Goal: Transaction & Acquisition: Purchase product/service

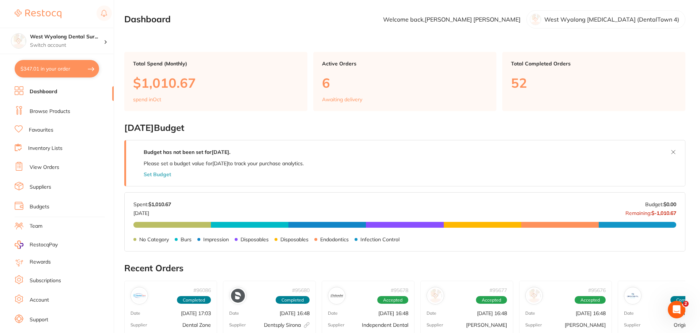
scroll to position [12, 0]
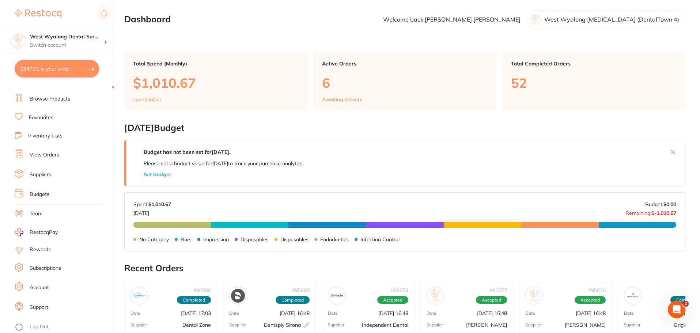
click at [47, 102] on link "Browse Products" at bounding box center [50, 98] width 41 height 7
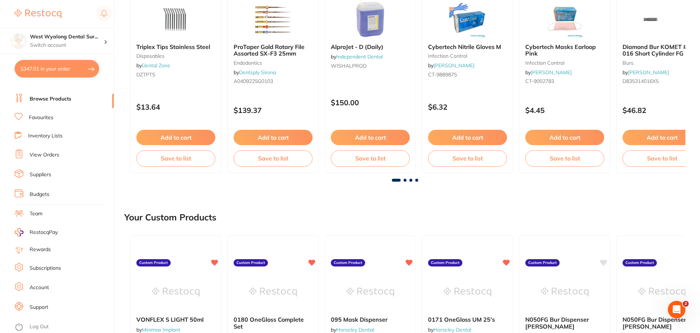
click at [45, 67] on button "$347.01 in your order" at bounding box center [57, 69] width 84 height 18
checkbox input "true"
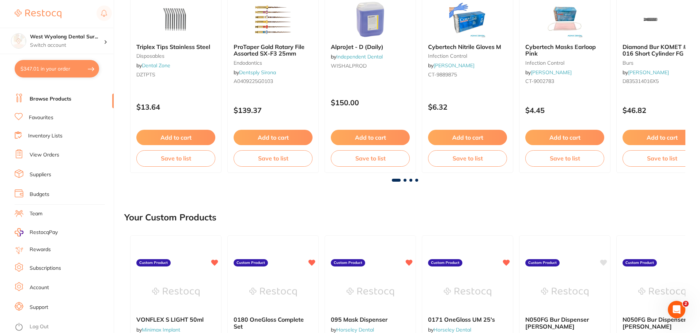
checkbox input "true"
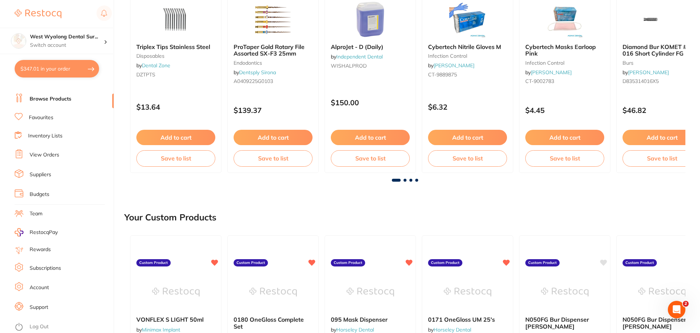
checkbox input "true"
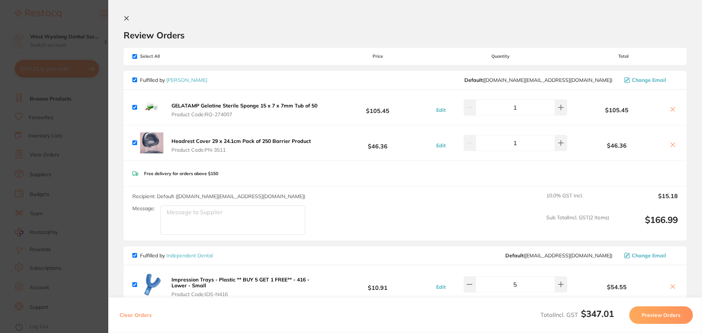
click at [127, 20] on icon at bounding box center [127, 18] width 6 height 6
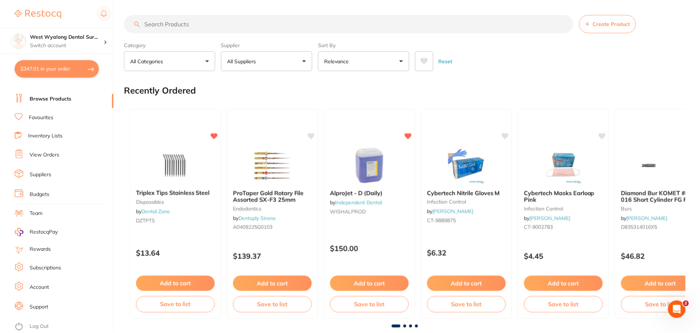
scroll to position [146, 0]
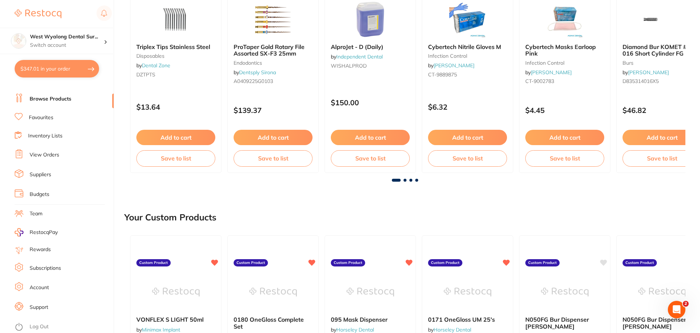
click at [46, 115] on link "Favourites" at bounding box center [41, 117] width 25 height 7
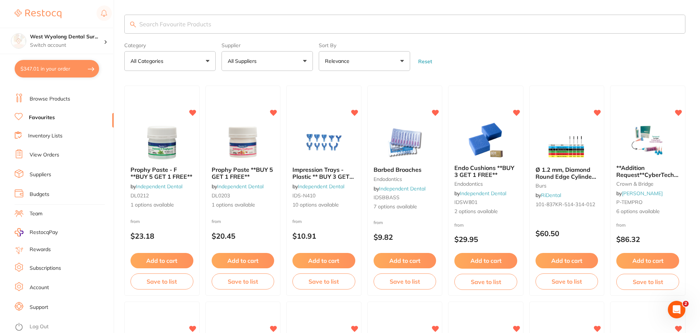
click at [164, 25] on input "search" at bounding box center [404, 24] width 561 height 19
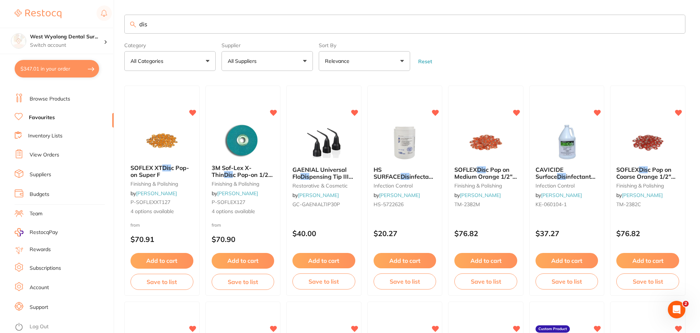
drag, startPoint x: 155, startPoint y: 29, endPoint x: 121, endPoint y: 27, distance: 34.8
click at [121, 27] on div "$347.01 West Wyalong Dental Sur... Switch account West Wyalong [MEDICAL_DATA] (…" at bounding box center [350, 166] width 700 height 333
type input "wipes"
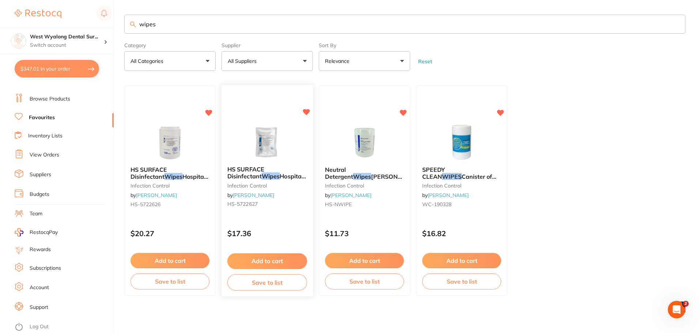
click at [274, 260] on button "Add to cart" at bounding box center [268, 261] width 80 height 16
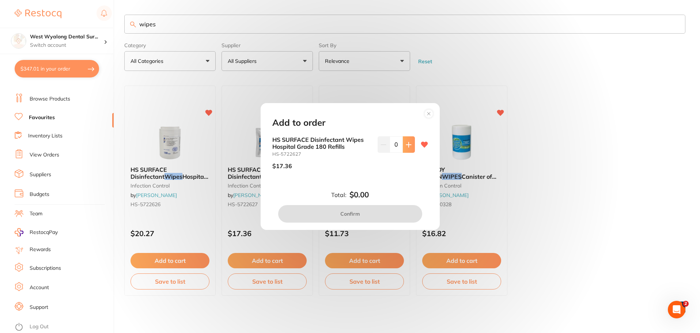
click at [409, 144] on icon at bounding box center [408, 144] width 5 height 5
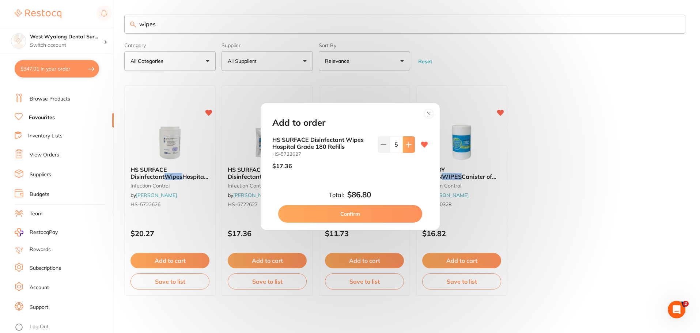
click at [409, 144] on icon at bounding box center [408, 144] width 5 height 5
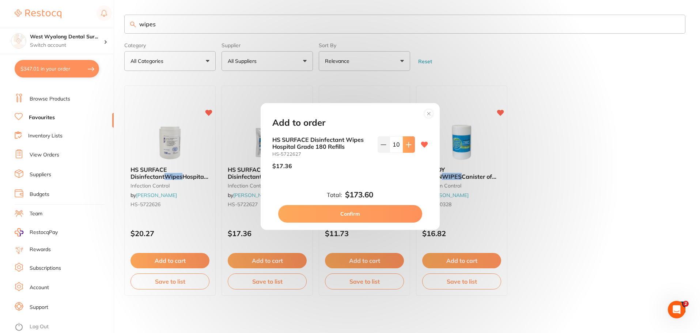
click at [409, 144] on icon at bounding box center [408, 144] width 5 height 5
click at [383, 146] on icon at bounding box center [384, 145] width 6 height 6
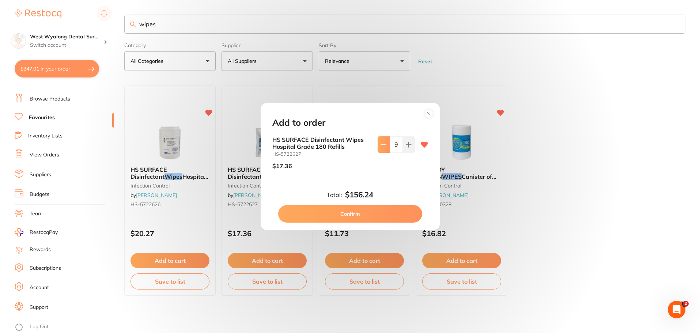
click at [383, 146] on icon at bounding box center [384, 145] width 6 height 6
type input "8"
click at [347, 217] on button "Confirm" at bounding box center [350, 214] width 144 height 18
checkbox input "false"
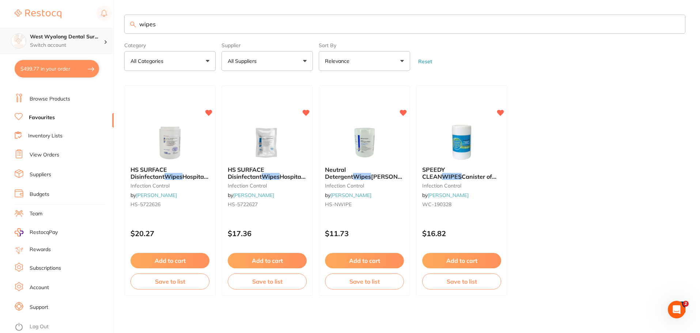
scroll to position [0, 0]
drag, startPoint x: 165, startPoint y: 28, endPoint x: 101, endPoint y: 40, distance: 65.9
click at [100, 41] on div "$499.77 West Wyalong Dental Sur... Switch account West Wyalong [MEDICAL_DATA] (…" at bounding box center [350, 166] width 700 height 333
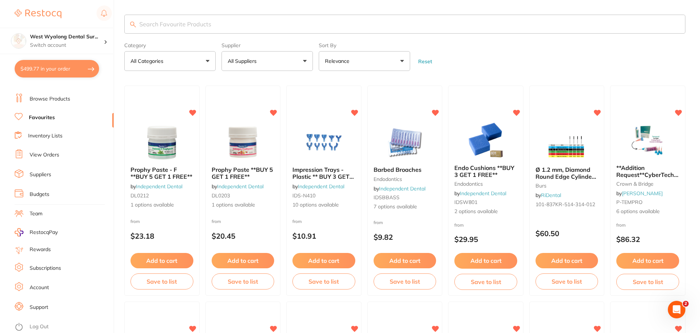
scroll to position [0, 0]
